Goal: Information Seeking & Learning: Learn about a topic

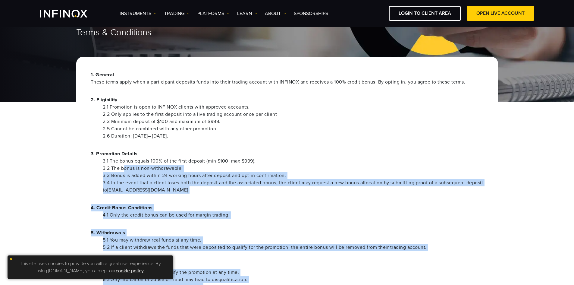
scroll to position [30, 0]
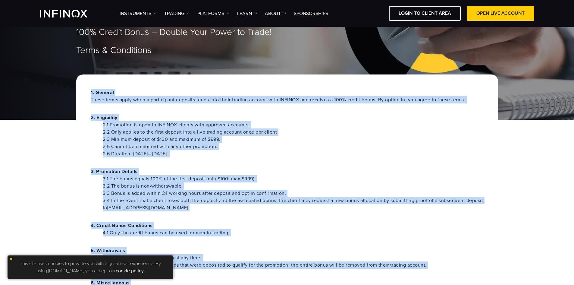
drag, startPoint x: 225, startPoint y: 241, endPoint x: 87, endPoint y: 92, distance: 203.5
click at [87, 92] on div "1. General These terms apply when a participant deposits funds into their tradi…" at bounding box center [287, 222] width 422 height 296
copy div "1. General These terms apply when a participant deposits funds into their tradi…"
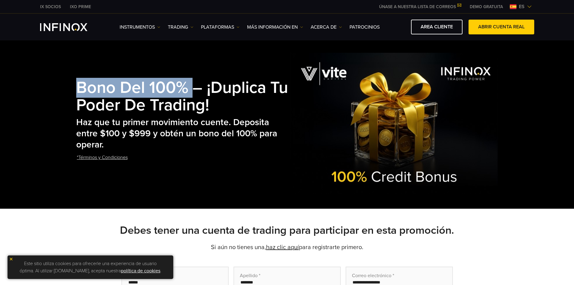
copy strong "Bono del 100%"
drag, startPoint x: 84, startPoint y: 81, endPoint x: 191, endPoint y: 96, distance: 108.2
click at [191, 96] on strong "Bono del 100% – ¡Duplica tu poder de trading!" at bounding box center [182, 96] width 212 height 37
